Goal: Go to known website: Access a specific website the user already knows

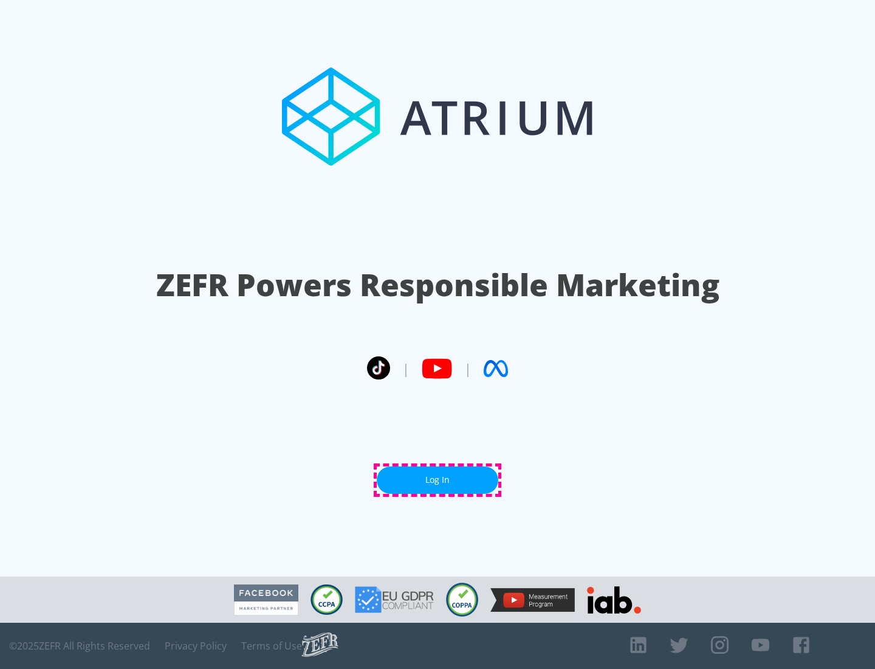
click at [438, 480] on link "Log In" at bounding box center [438, 479] width 122 height 27
